Goal: Transaction & Acquisition: Purchase product/service

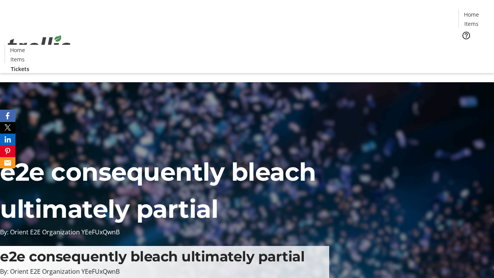
click at [465, 45] on span "Tickets" at bounding box center [474, 49] width 19 height 8
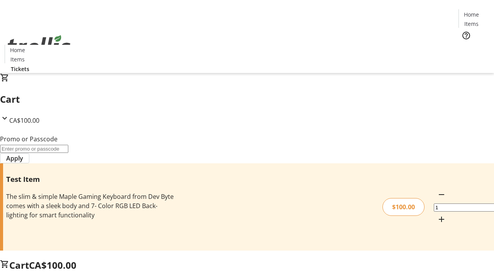
type input "FLAT"
